Goal: Communication & Community: Share content

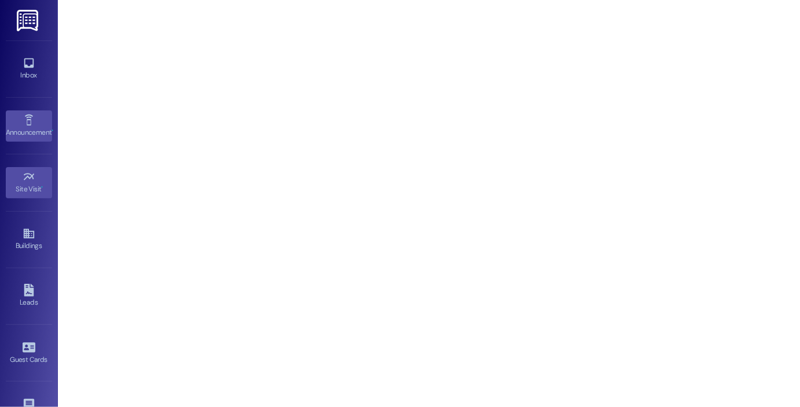
click at [24, 122] on icon at bounding box center [29, 120] width 13 height 13
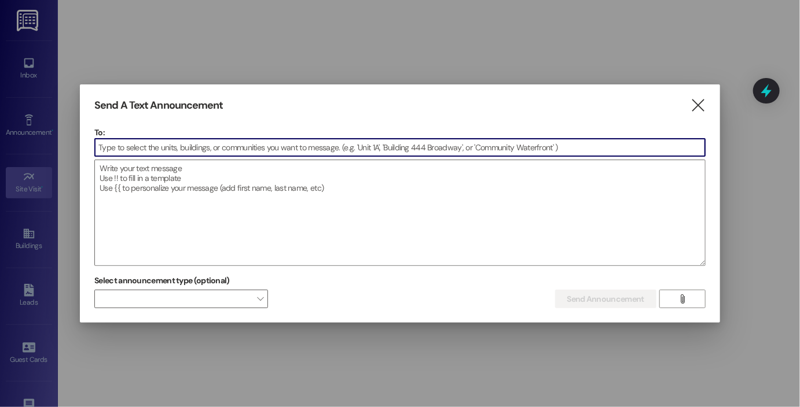
click at [141, 146] on input at bounding box center [400, 147] width 610 height 17
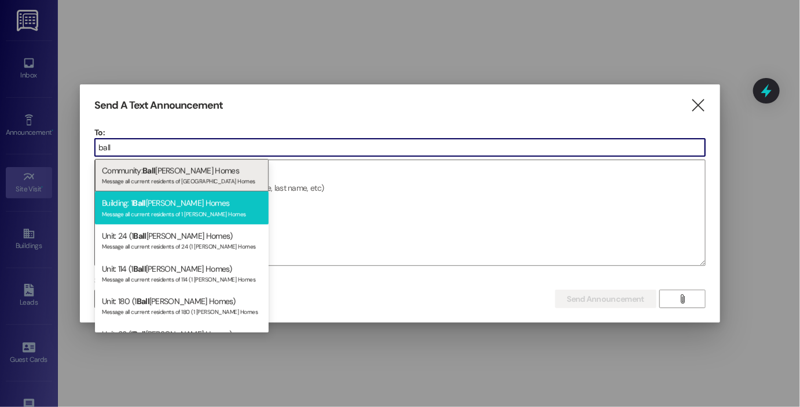
type input "ball"
click at [156, 211] on div "Message all current residents of 1 [PERSON_NAME] Homes" at bounding box center [182, 213] width 160 height 10
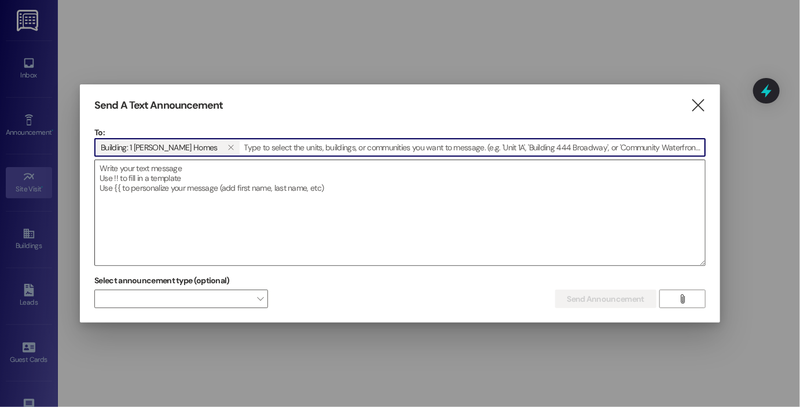
click at [169, 179] on textarea at bounding box center [400, 212] width 610 height 105
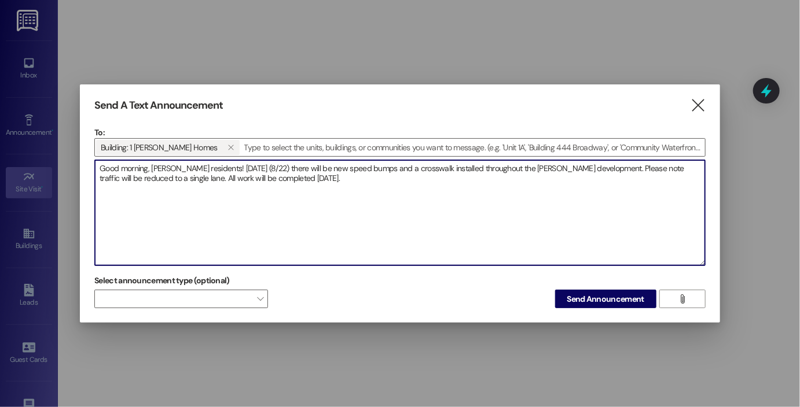
click at [148, 177] on textarea "Good morning, [PERSON_NAME] residents! [DATE] (8/22) there will be new speed bu…" at bounding box center [400, 212] width 610 height 105
click at [240, 169] on textarea "Good morning, [PERSON_NAME] residents! [DATE] (8/22) there will be new speed bu…" at bounding box center [400, 212] width 610 height 105
click at [372, 189] on textarea "Good morning, [PERSON_NAME] residents! [DATE] ([DATE]) there will be new speed …" at bounding box center [400, 212] width 610 height 105
drag, startPoint x: 535, startPoint y: 179, endPoint x: 506, endPoint y: 187, distance: 30.6
click at [506, 187] on textarea "Good morning, [PERSON_NAME] residents! [DATE] ([DATE]) there will be new speed …" at bounding box center [400, 212] width 610 height 105
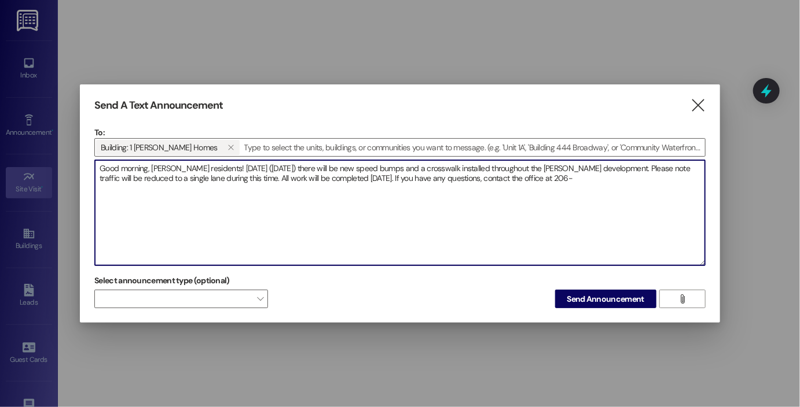
paste textarea "[PHONE_NUMBER]"
type textarea "Good morning, [PERSON_NAME] residents! [DATE] ([DATE]) there will be new speed …"
click at [570, 302] on span "Send Announcement" at bounding box center [605, 299] width 77 height 12
